Goal: Task Accomplishment & Management: Use online tool/utility

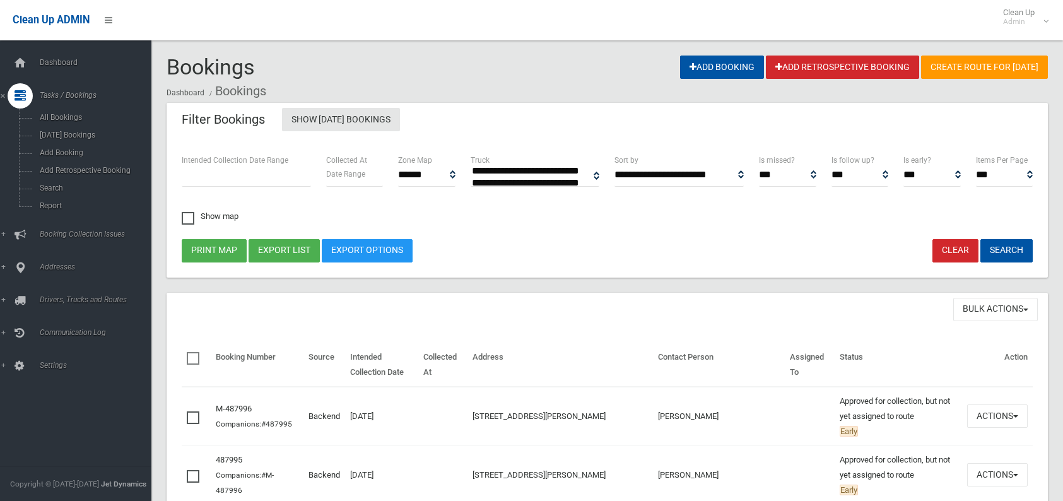
select select
click at [58, 187] on span "Search" at bounding box center [93, 187] width 114 height 9
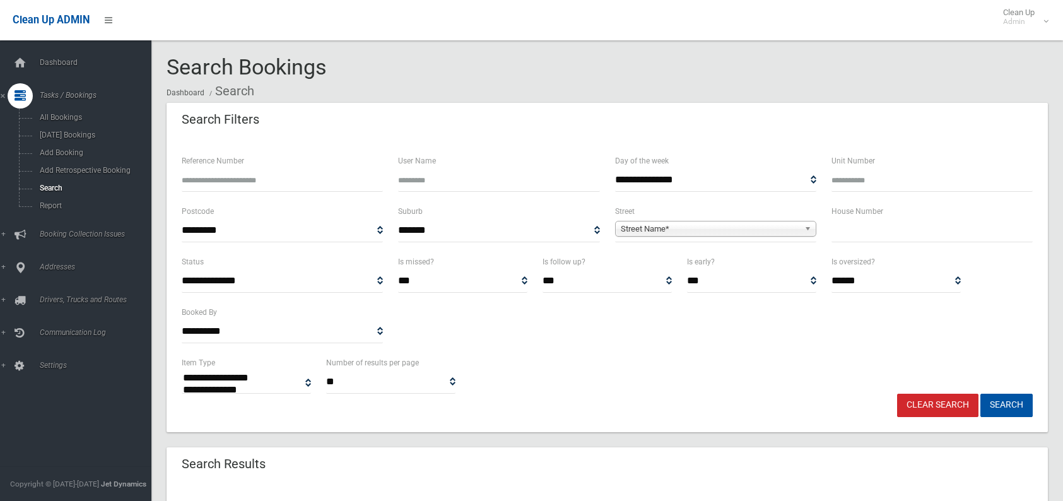
select select
click at [839, 234] on input "text" at bounding box center [931, 230] width 201 height 23
type input "**"
click at [648, 224] on span "Street Name*" at bounding box center [709, 228] width 178 height 15
click at [634, 226] on span "Street Name*" at bounding box center [709, 228] width 178 height 15
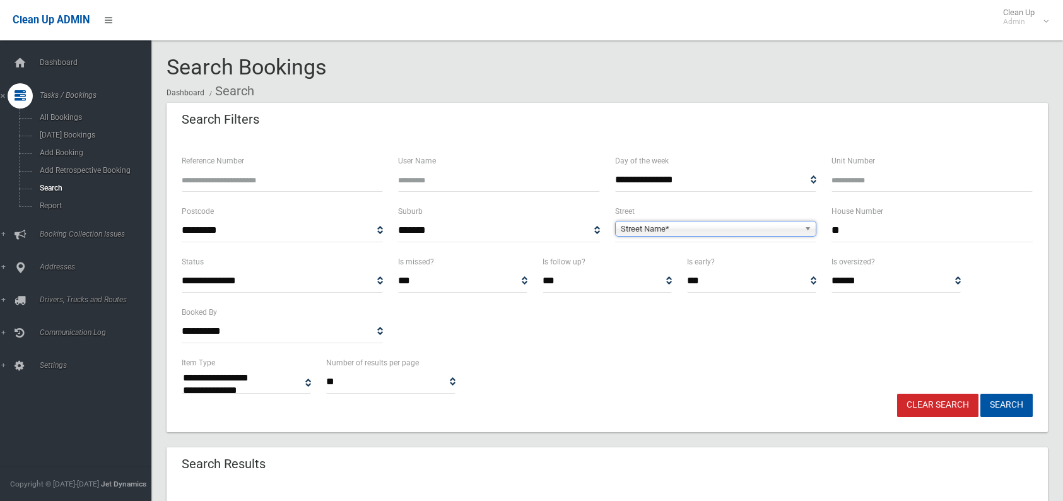
click at [807, 228] on b at bounding box center [809, 228] width 11 height 15
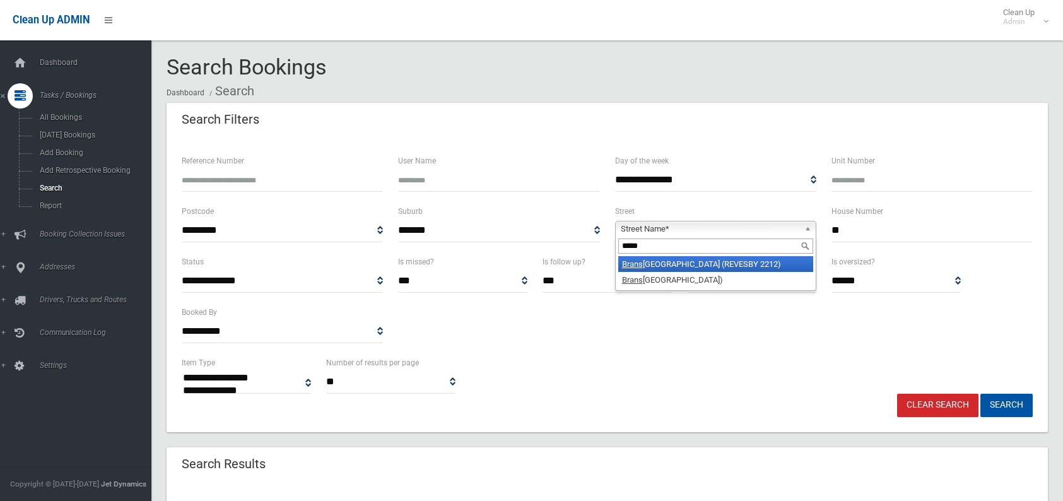
type input "*****"
click at [654, 261] on li "[GEOGRAPHIC_DATA] (REVESBY 2212)" at bounding box center [715, 264] width 195 height 16
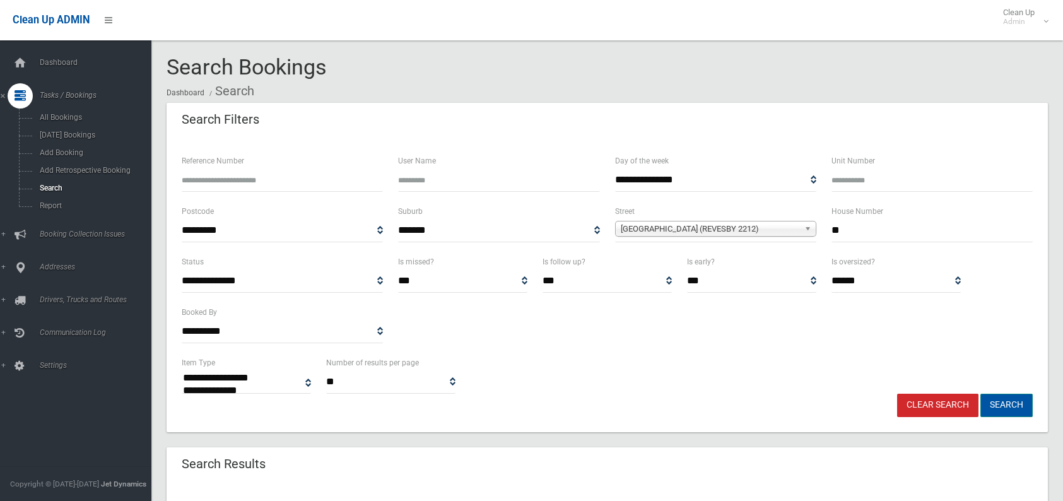
click at [985, 404] on button "Search" at bounding box center [1006, 404] width 52 height 23
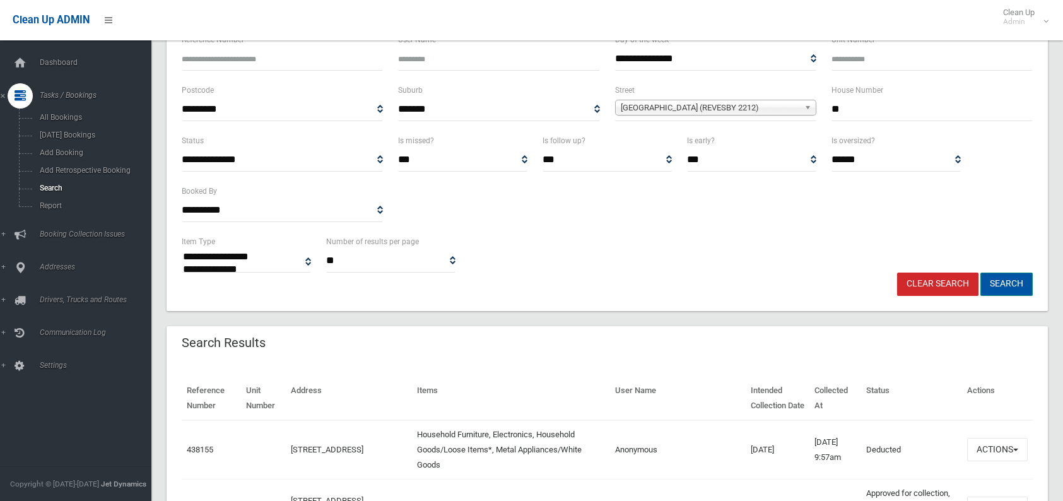
scroll to position [126, 0]
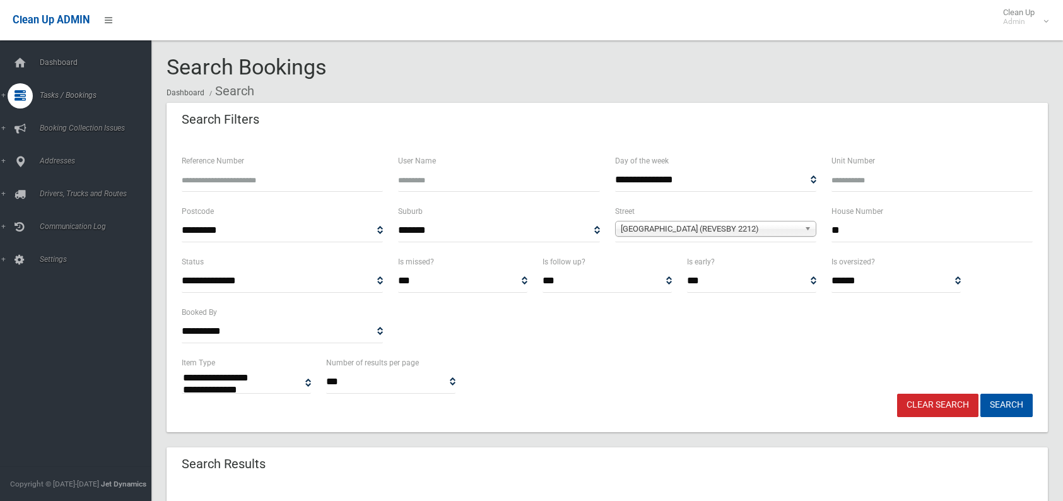
select select
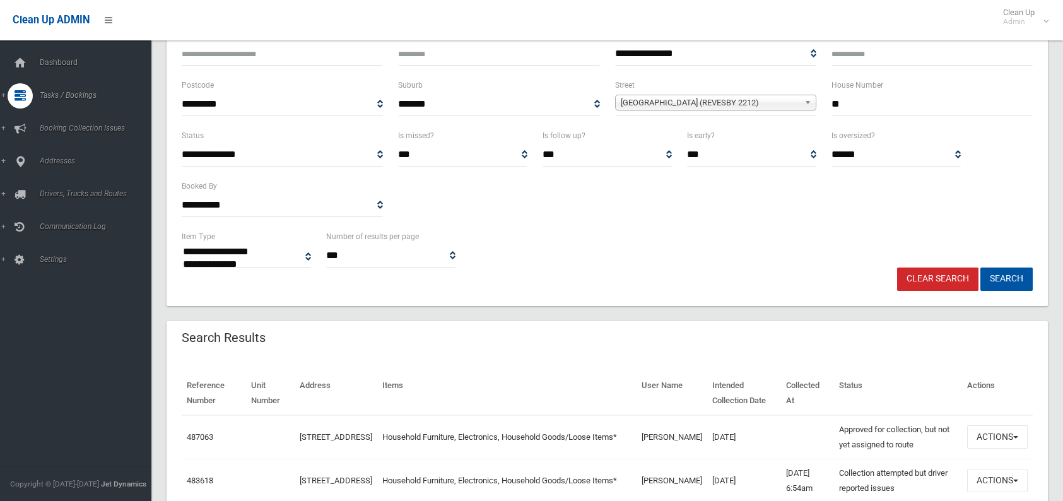
scroll to position [189, 0]
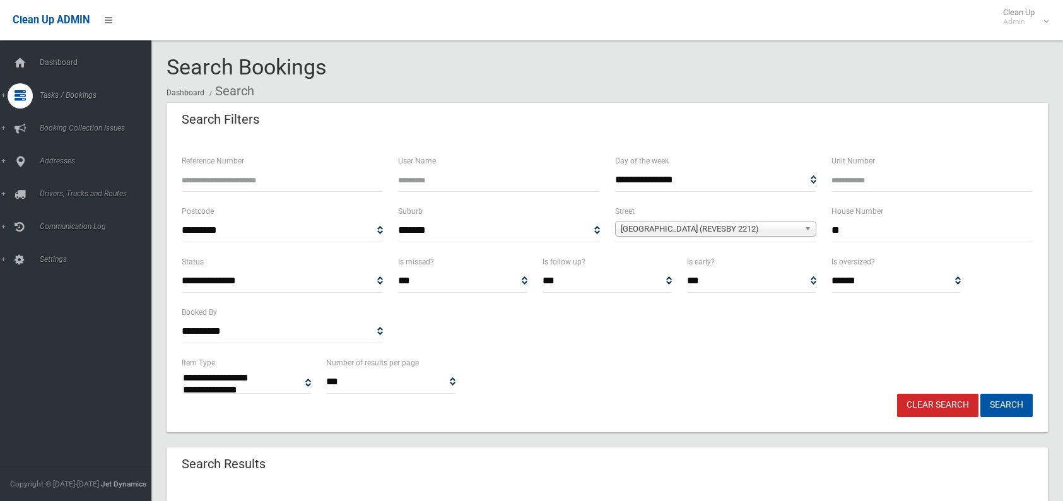
select select
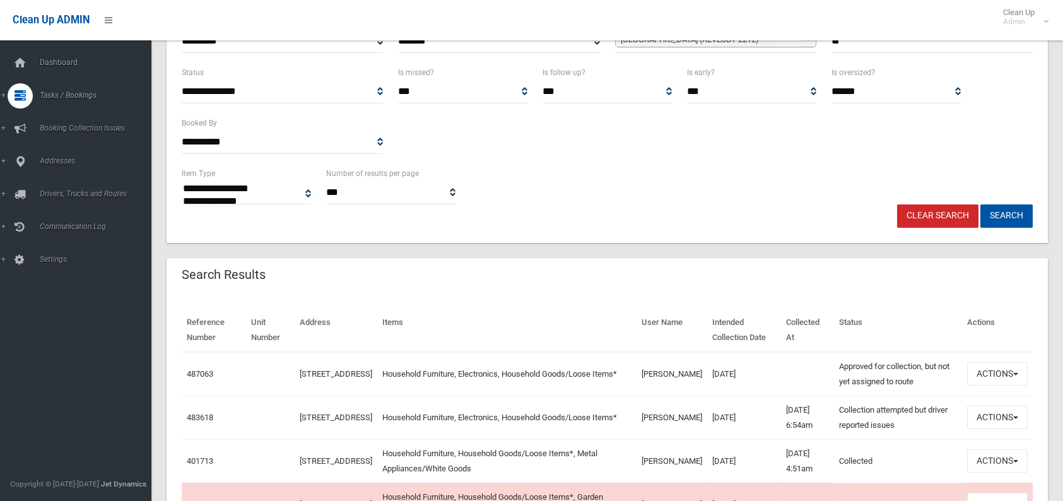
scroll to position [189, 0]
